Goal: Information Seeking & Learning: Learn about a topic

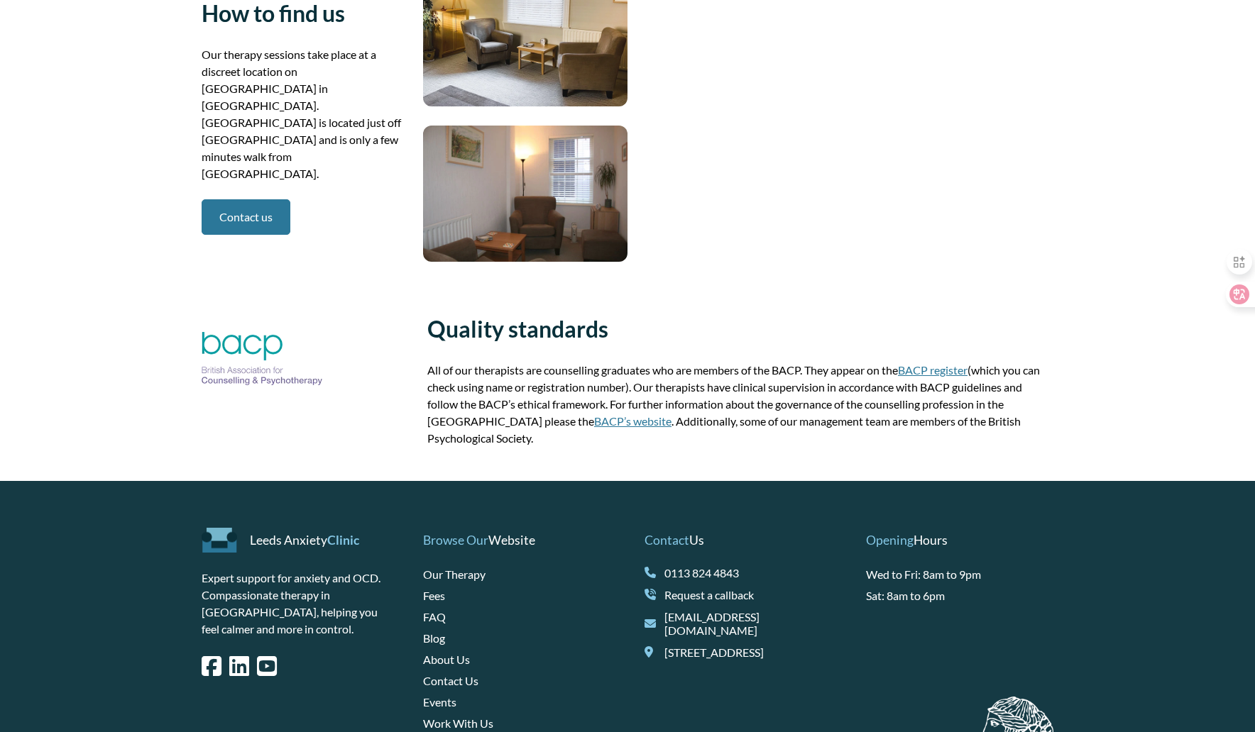
scroll to position [2479, 0]
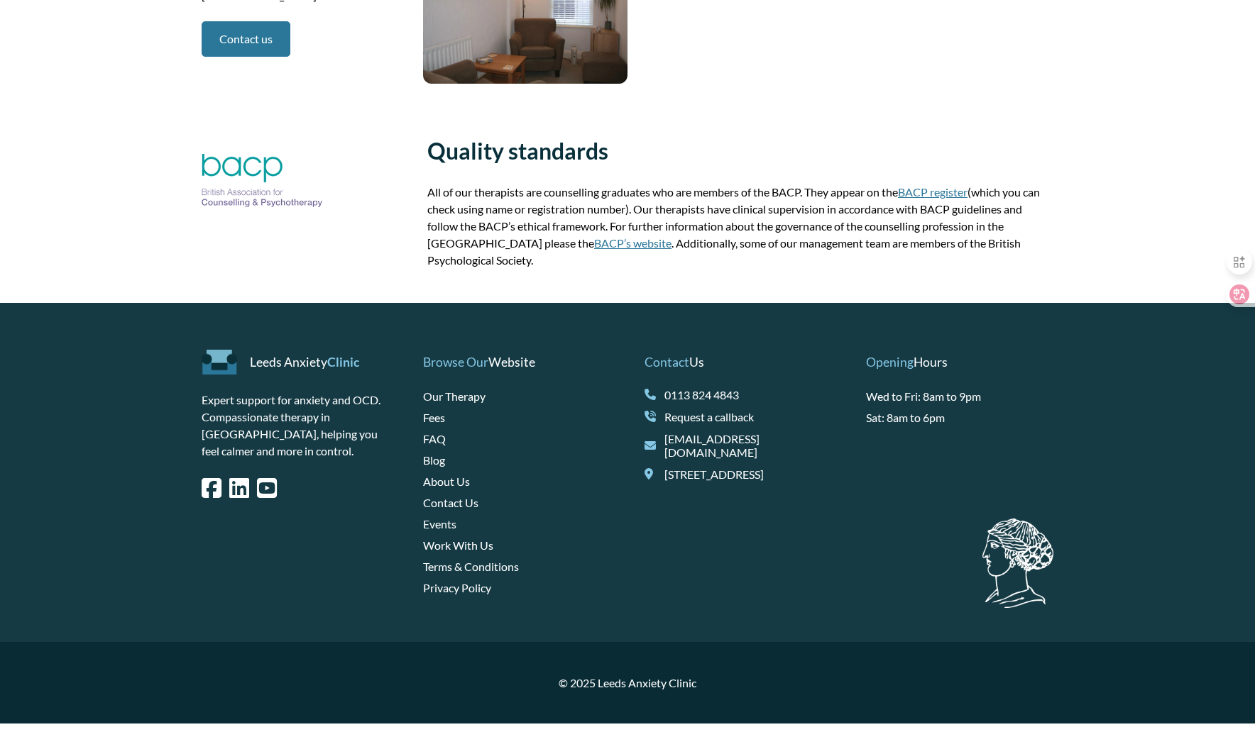
click at [437, 424] on link "Fees" at bounding box center [434, 417] width 22 height 13
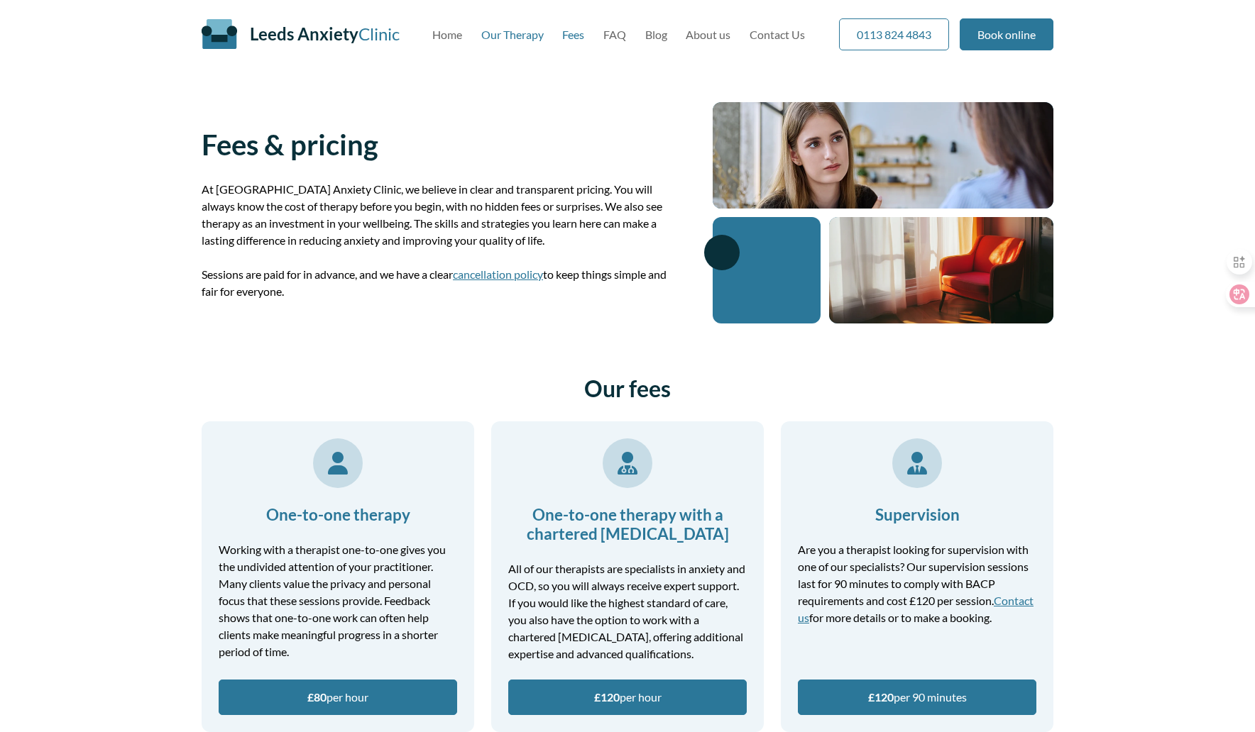
click at [508, 34] on link "Our Therapy" at bounding box center [512, 34] width 62 height 13
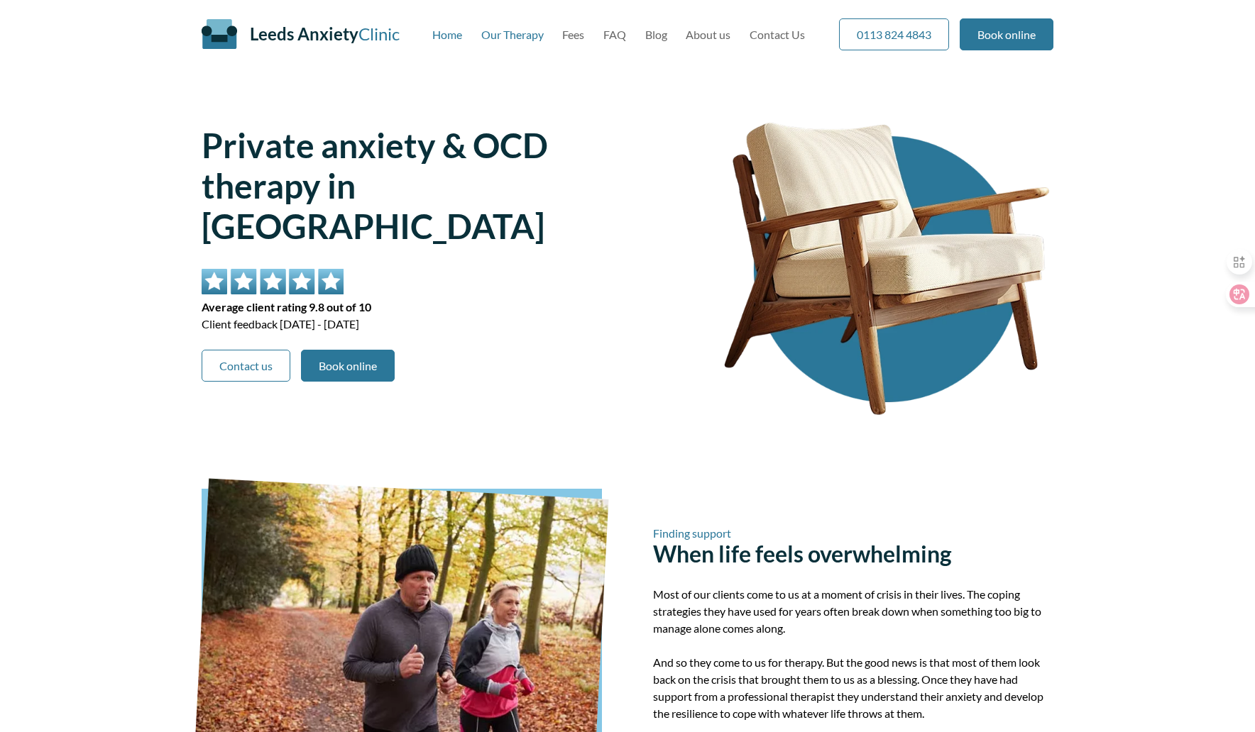
click at [507, 32] on link "Our Therapy" at bounding box center [512, 34] width 62 height 13
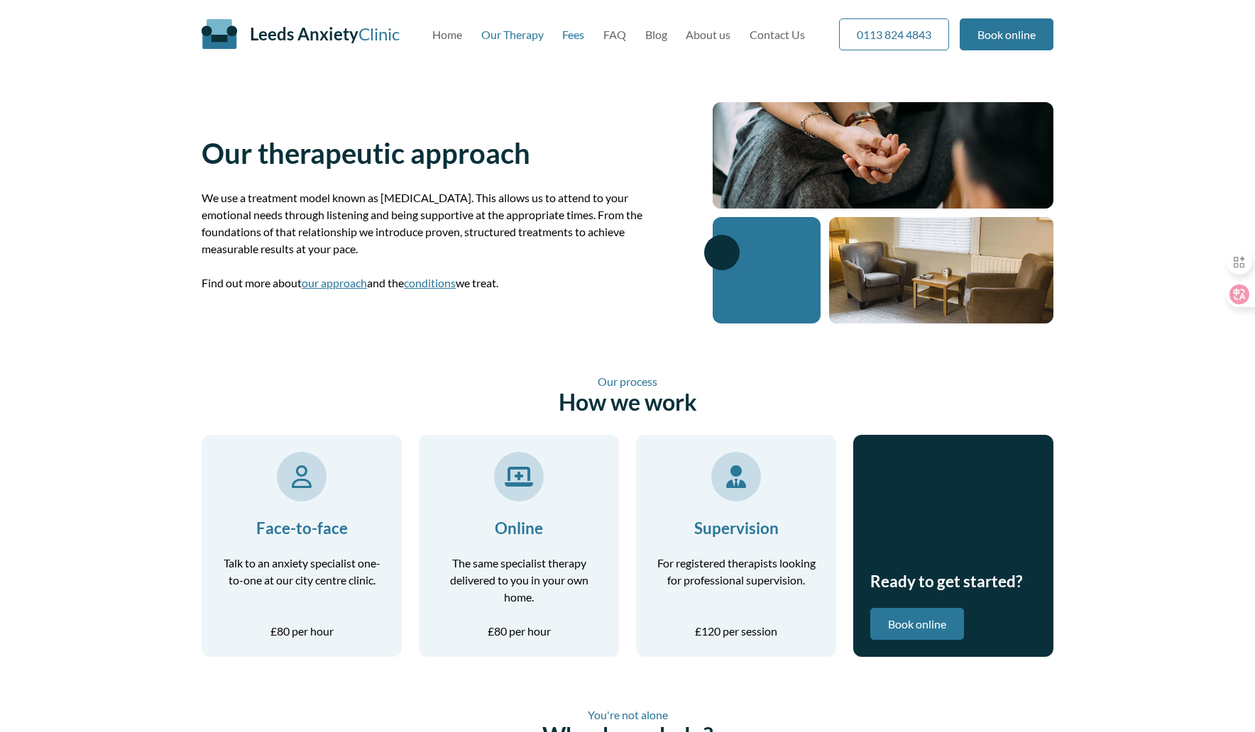
click at [569, 35] on link "Fees" at bounding box center [573, 34] width 22 height 13
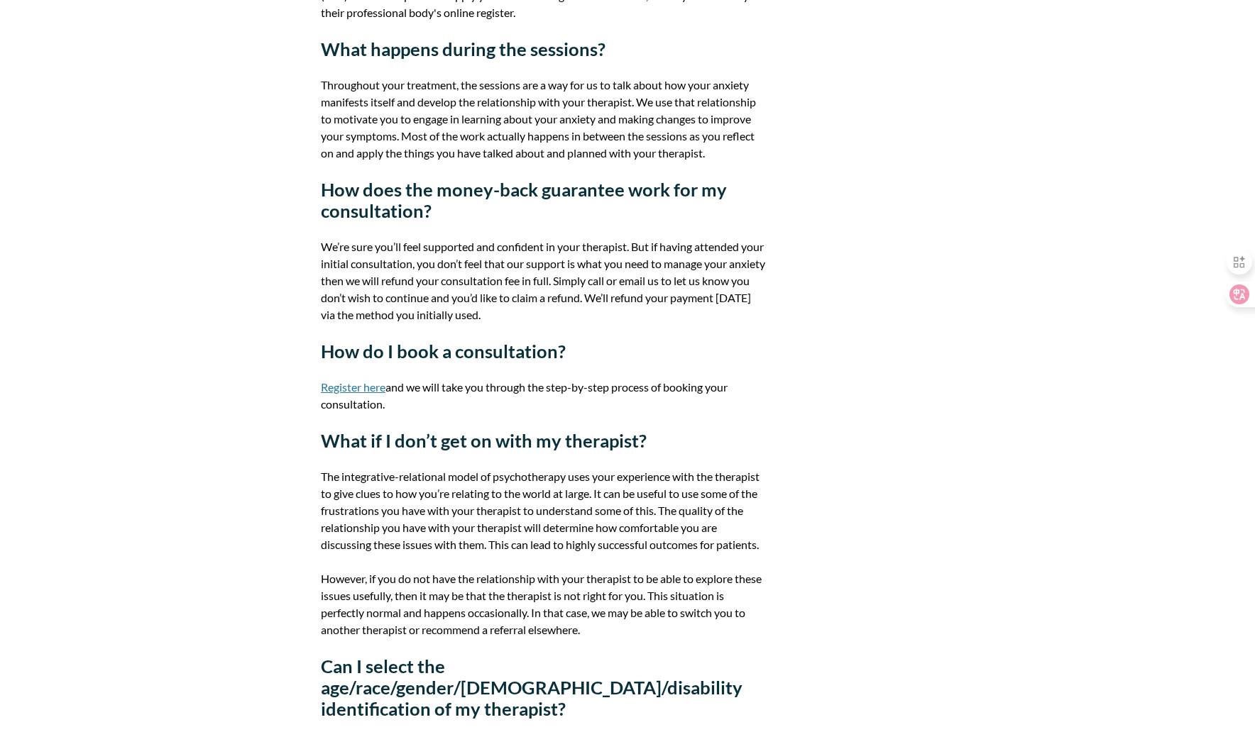
scroll to position [858, 0]
